Goal: Find specific page/section: Find specific page/section

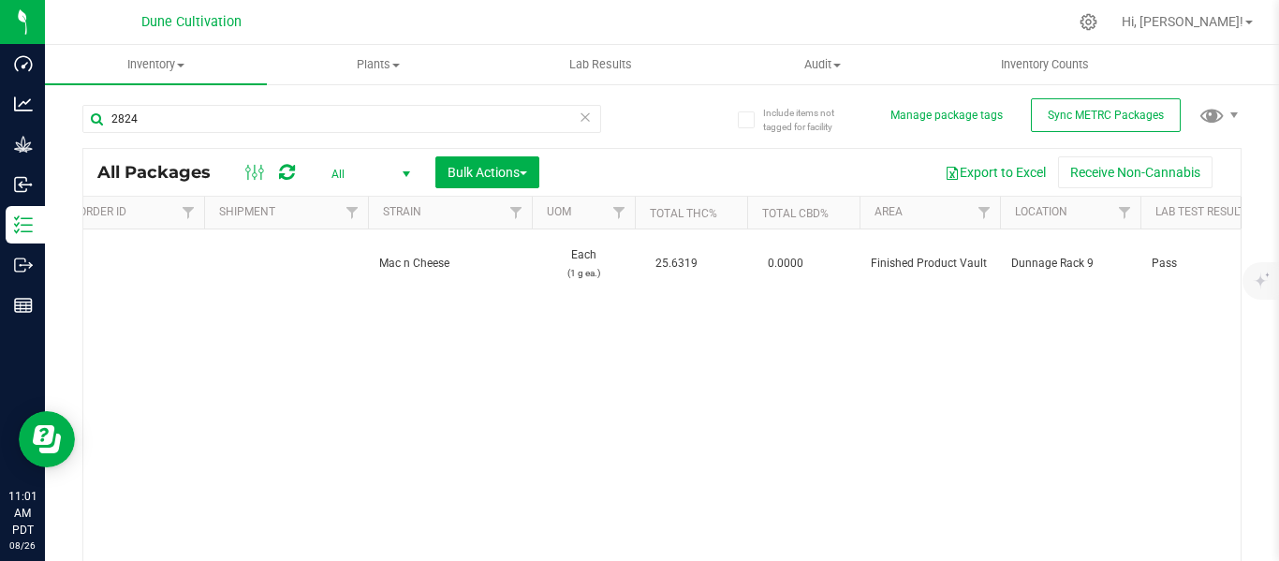
type input "28246"
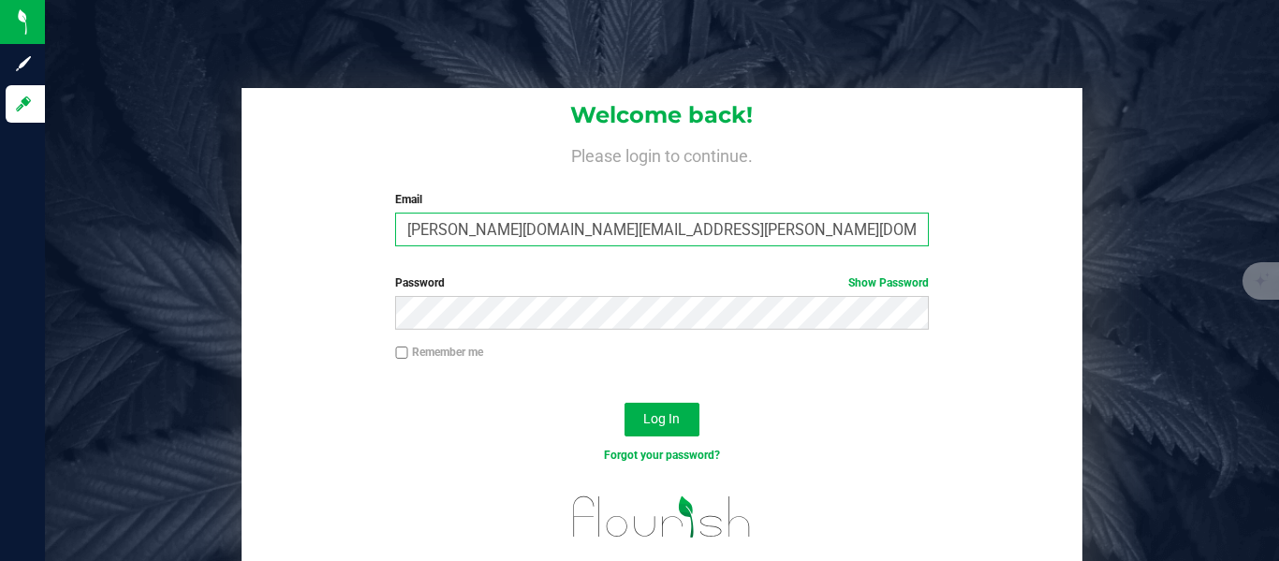
click at [793, 239] on input "[PERSON_NAME][DOMAIN_NAME][EMAIL_ADDRESS][PERSON_NAME][DOMAIN_NAME]" at bounding box center [661, 229] width 533 height 34
type input "[PERSON_NAME][EMAIL_ADDRESS][PERSON_NAME][DOMAIN_NAME]"
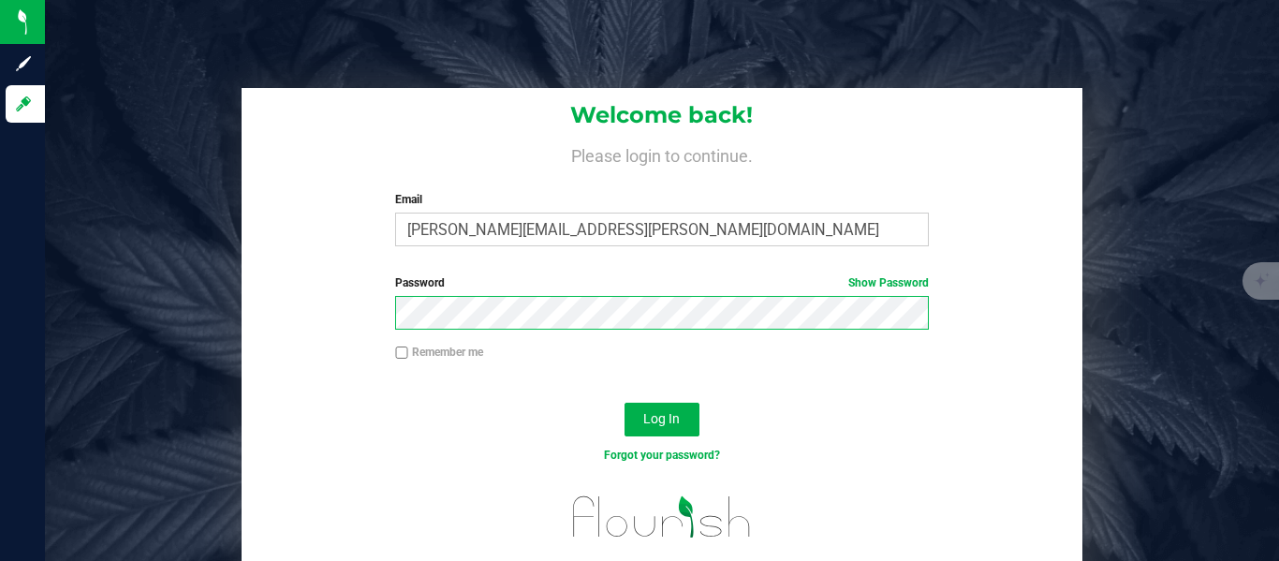
click at [624, 402] on button "Log In" at bounding box center [661, 419] width 75 height 34
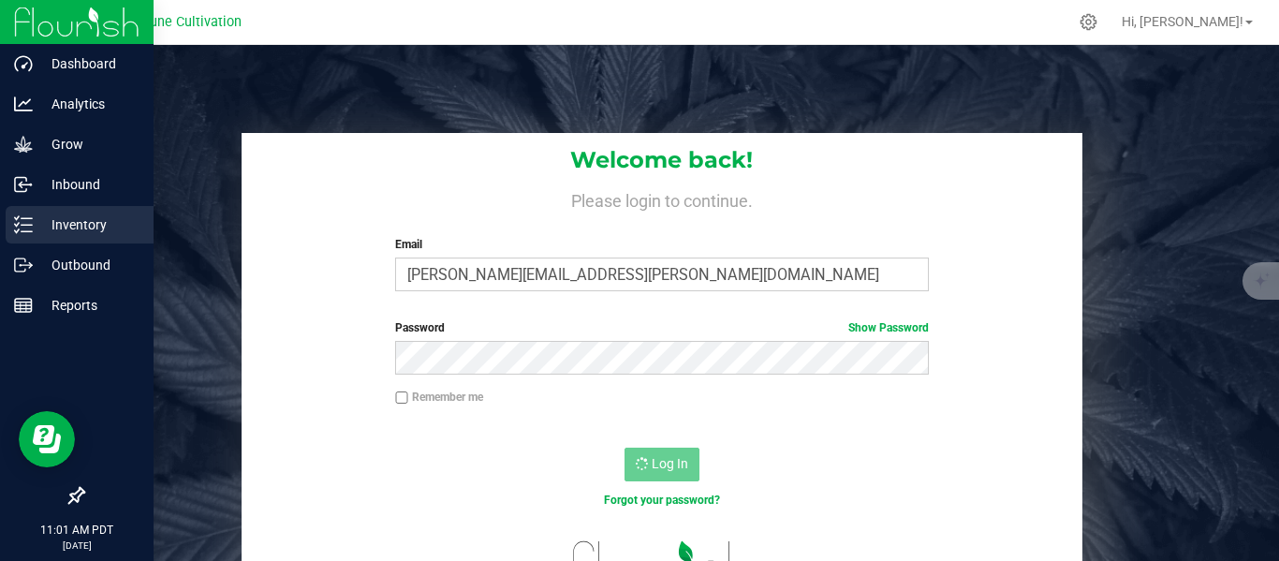
click at [75, 226] on p "Inventory" at bounding box center [89, 224] width 112 height 22
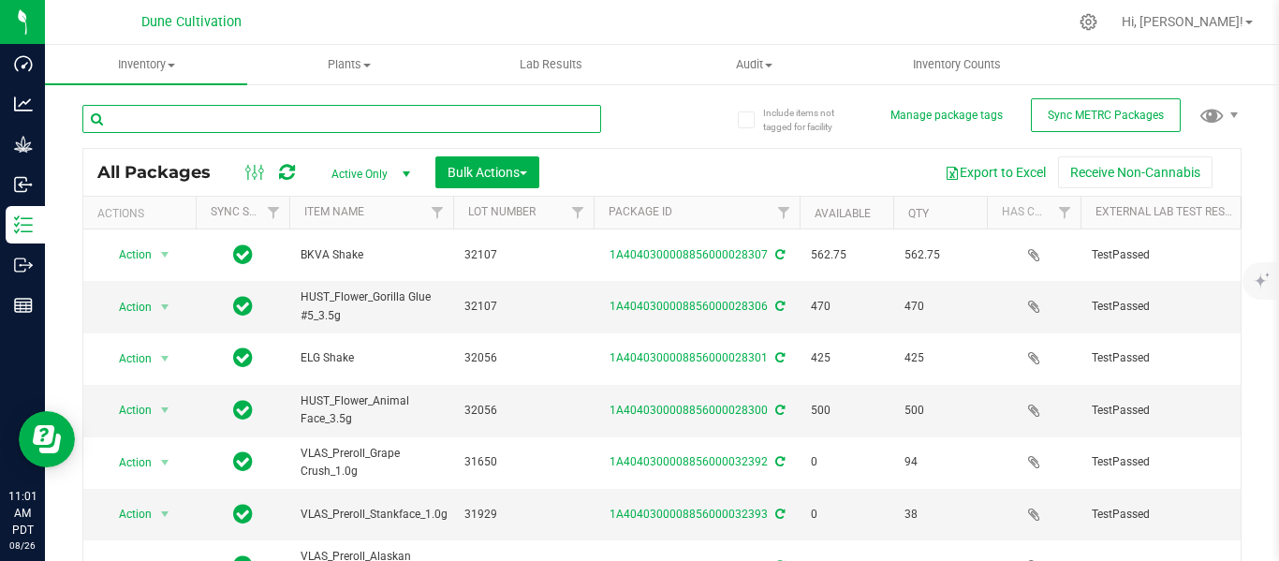
click at [224, 114] on input "text" at bounding box center [341, 119] width 519 height 28
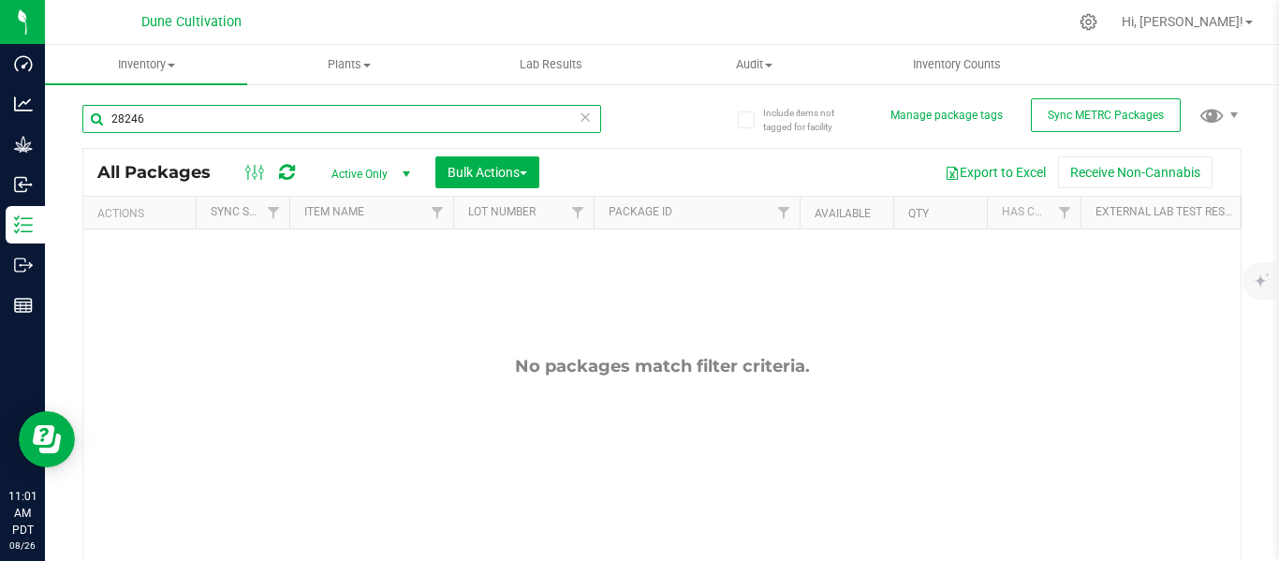
type input "28246"
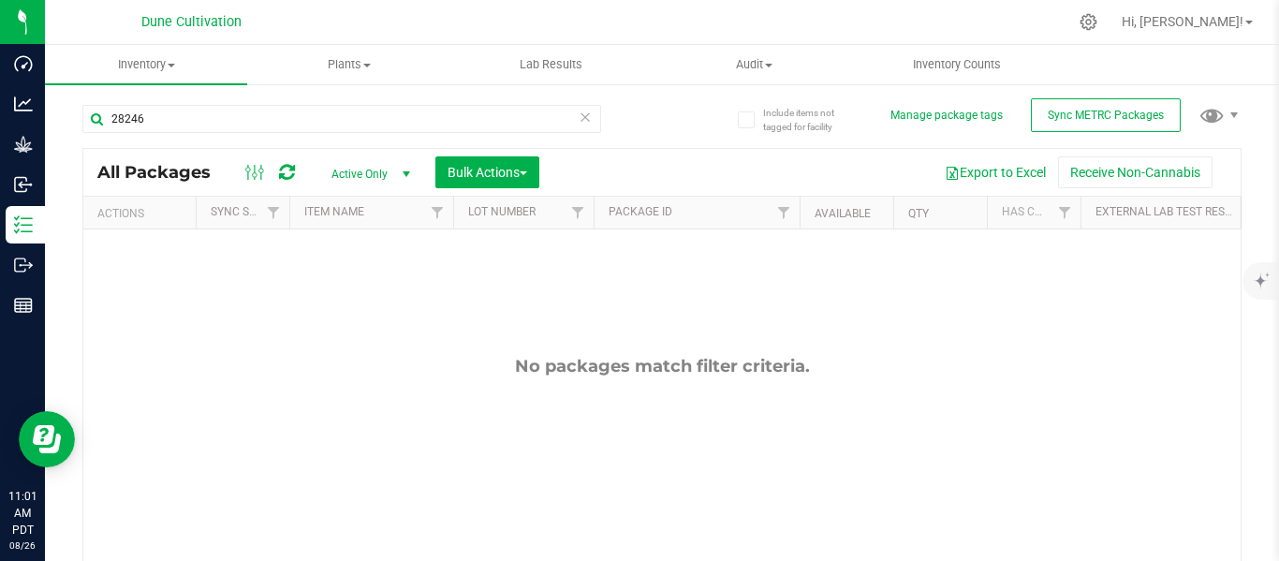
click at [403, 174] on span "select" at bounding box center [406, 174] width 15 height 15
click at [344, 286] on li "All" at bounding box center [365, 288] width 101 height 28
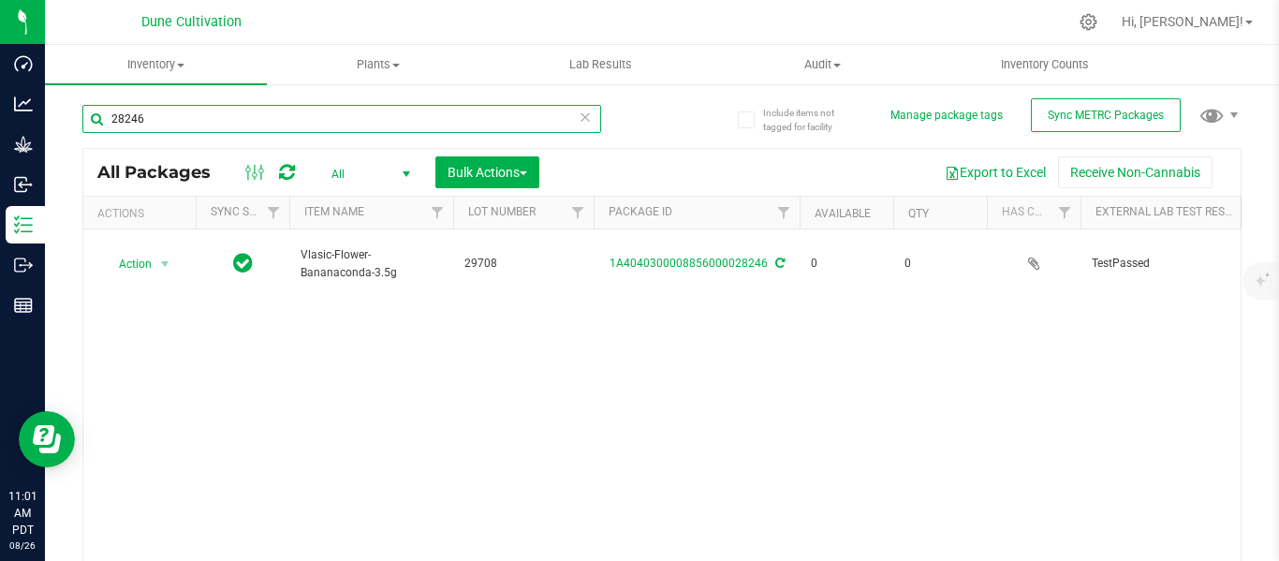
click at [267, 122] on input "28246" at bounding box center [341, 119] width 519 height 28
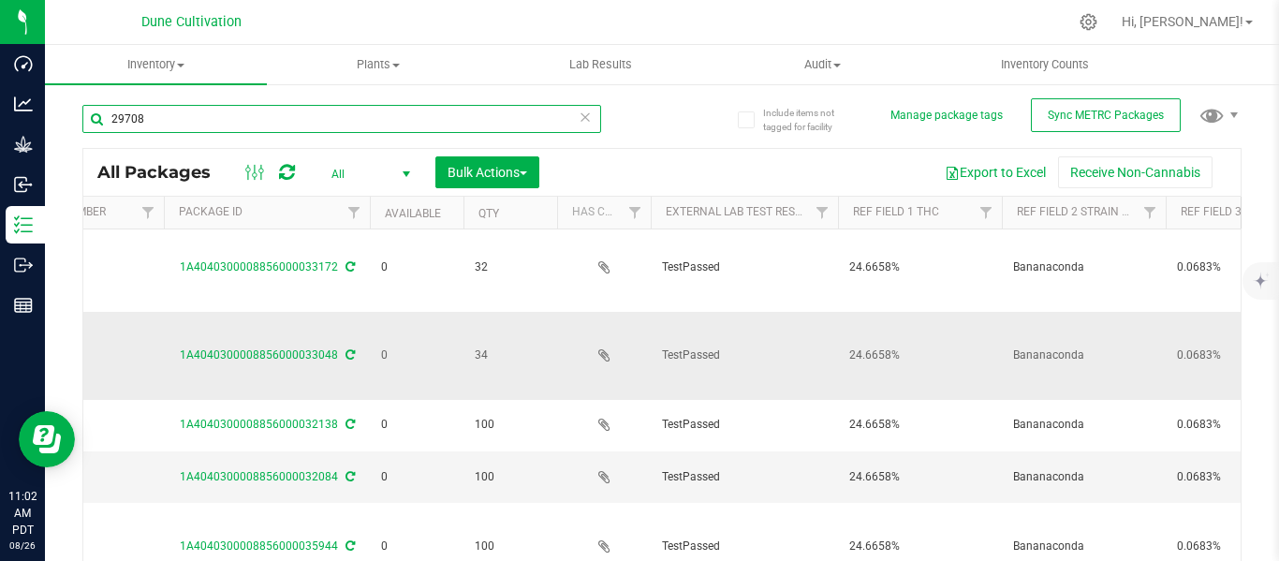
scroll to position [6, 447]
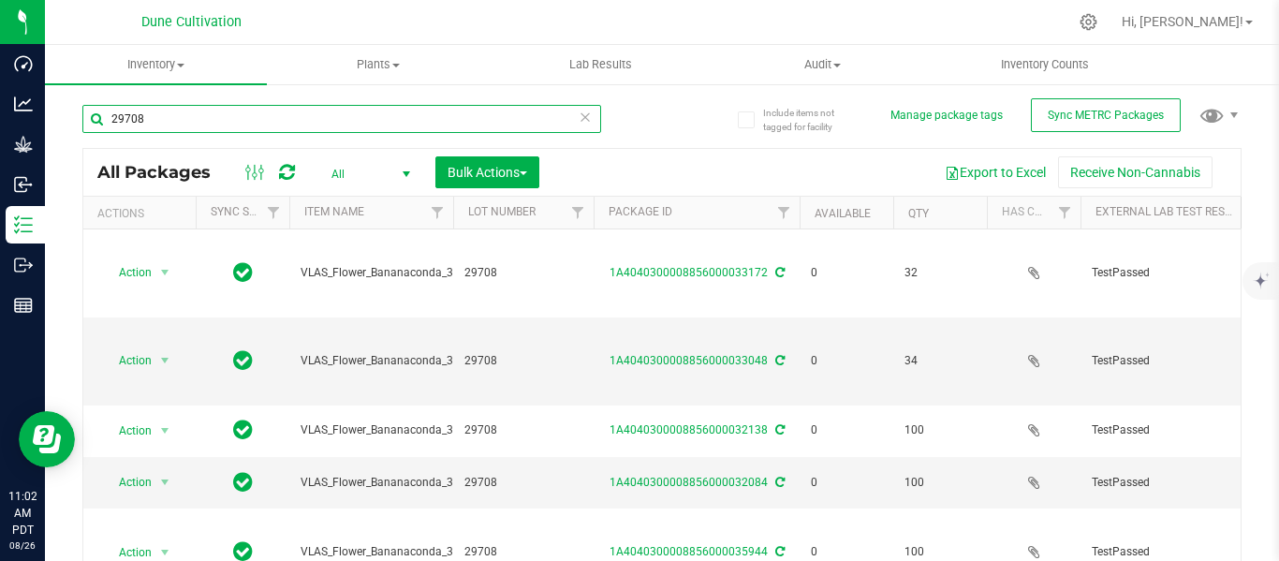
type input "29708"
